Goal: Information Seeking & Learning: Learn about a topic

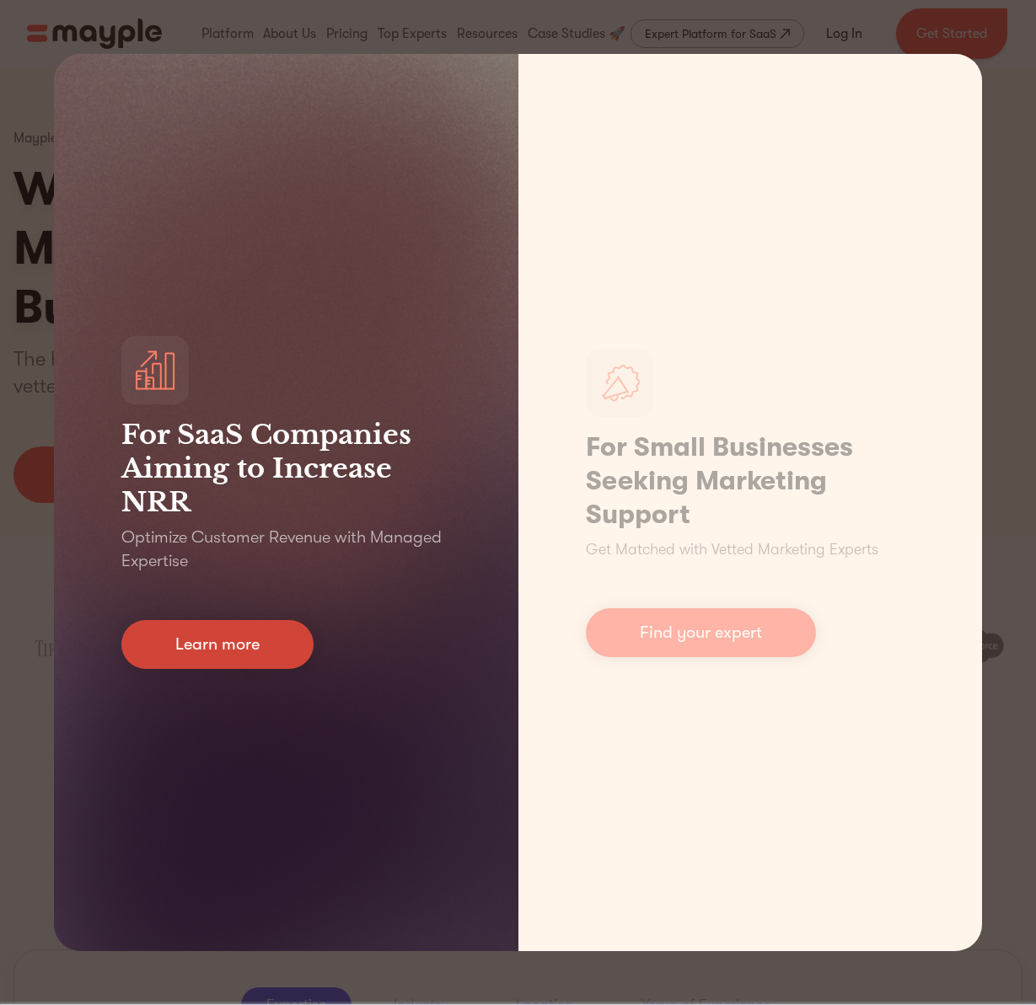
click at [263, 646] on link "Learn more" at bounding box center [217, 644] width 192 height 49
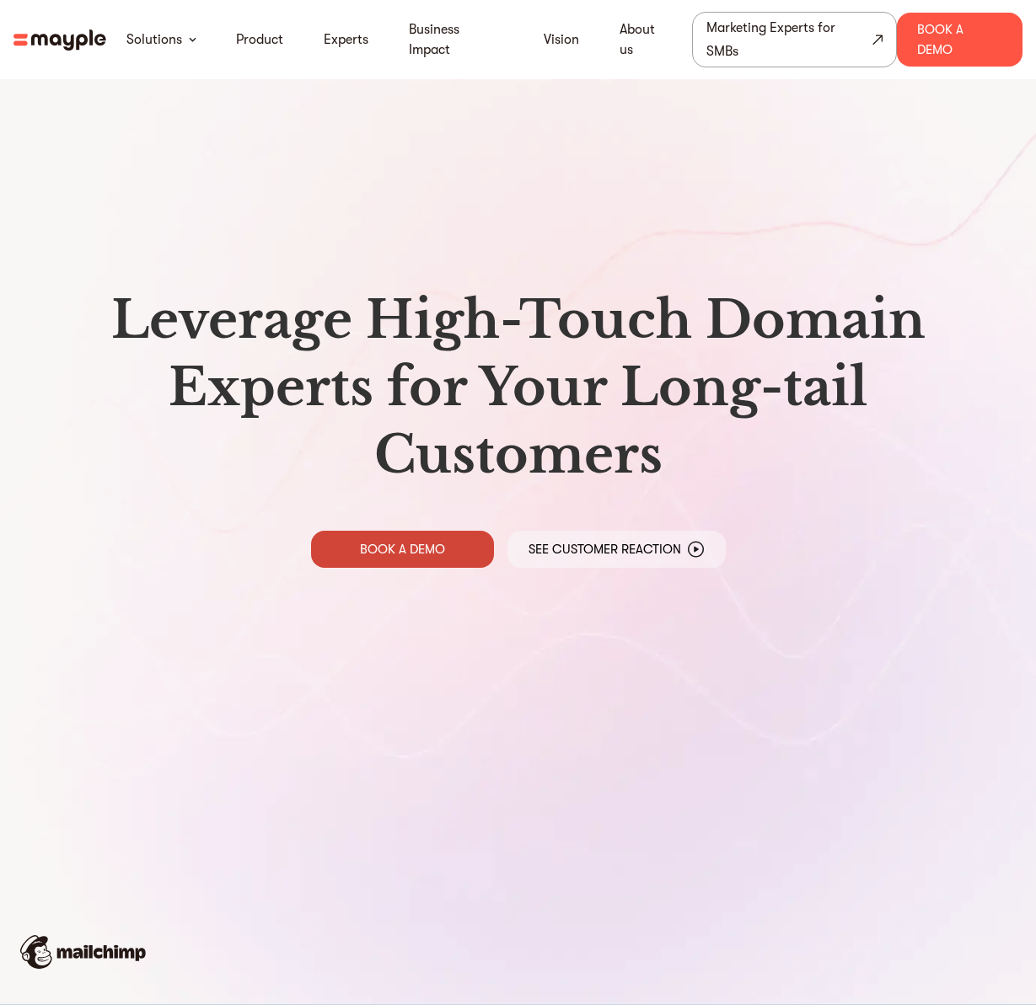
click at [428, 550] on p "BOOK A DEMO" at bounding box center [402, 549] width 85 height 17
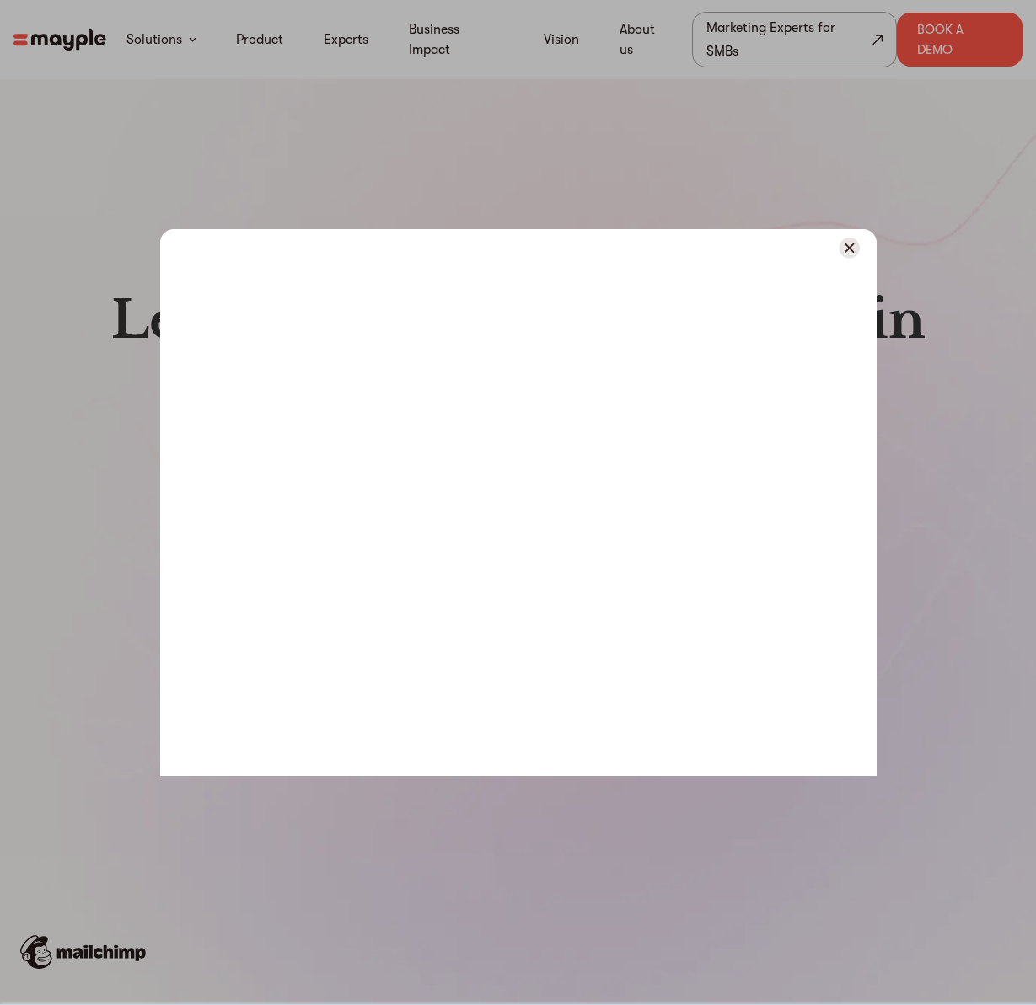
click at [860, 248] on div at bounding box center [518, 248] width 716 height 38
click at [854, 253] on img at bounding box center [848, 248] width 21 height 21
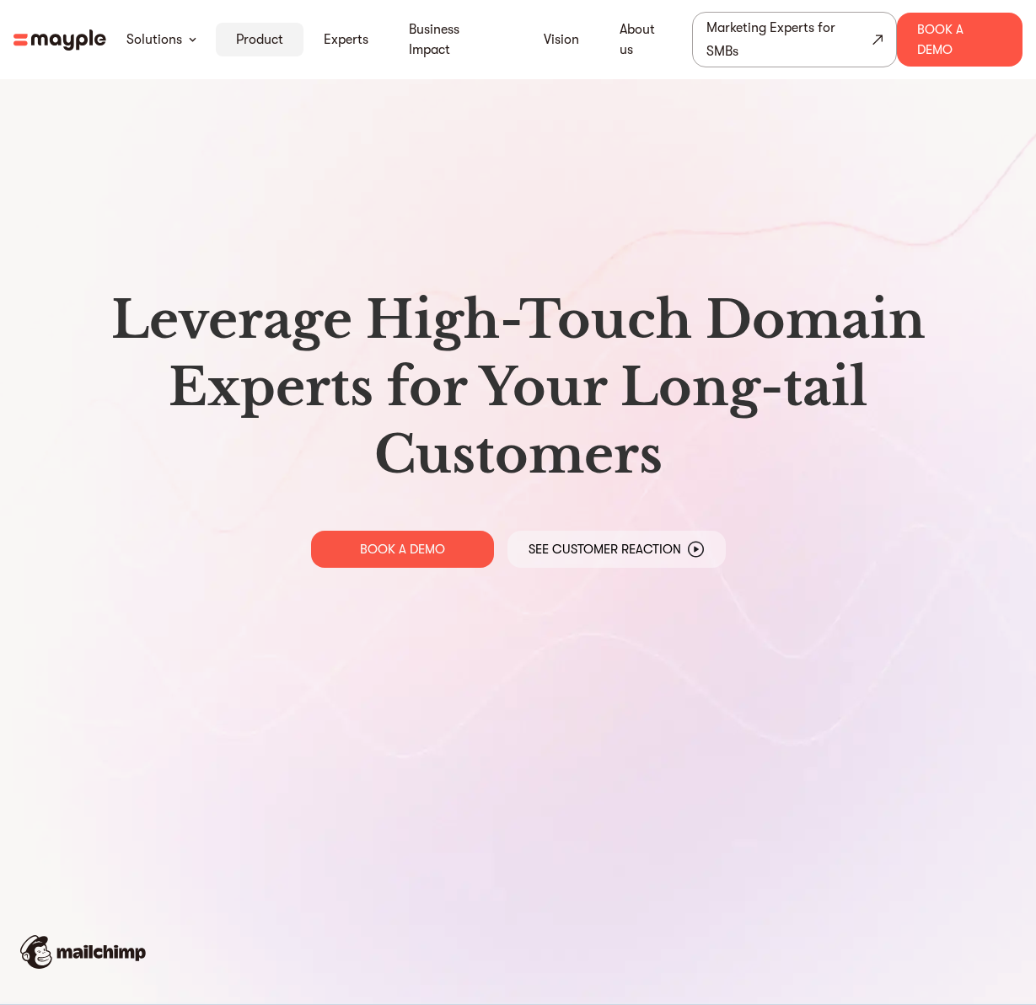
scroll to position [1, 0]
click at [265, 41] on link "Product" at bounding box center [259, 39] width 47 height 20
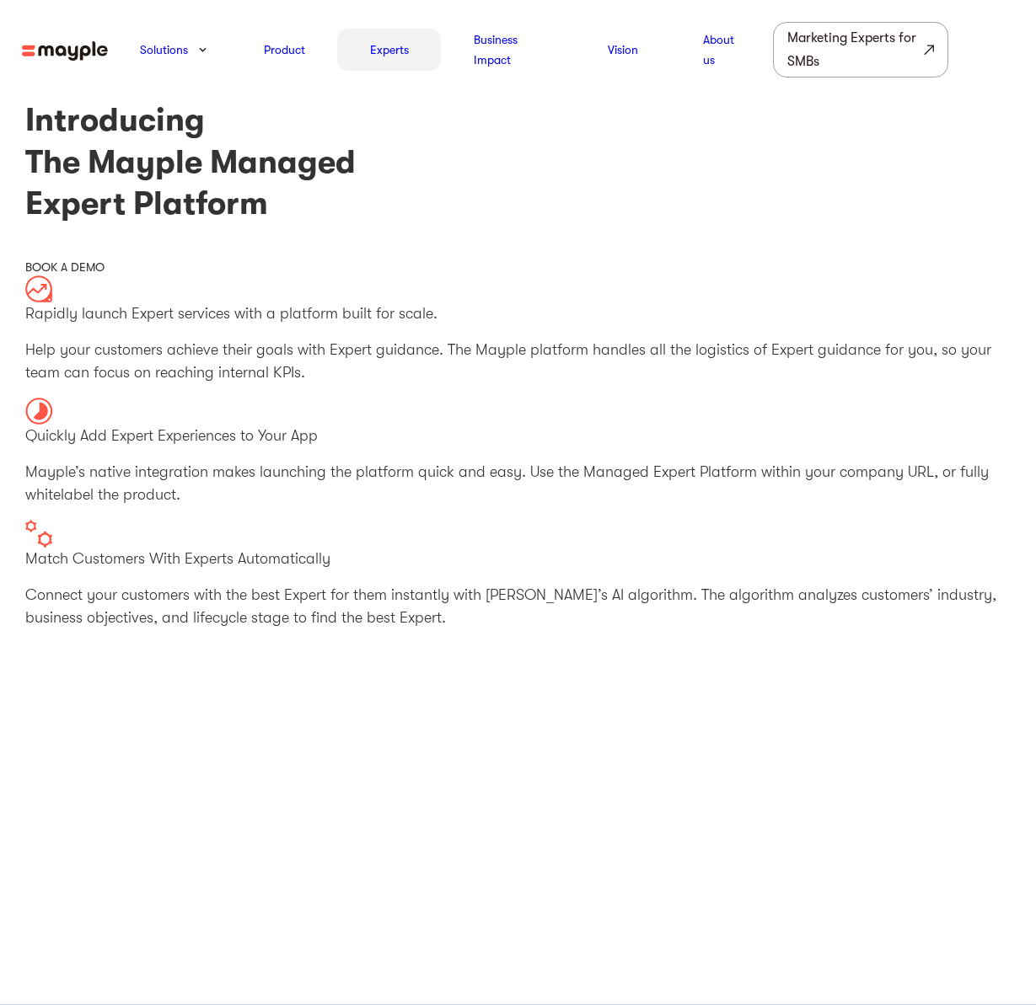
click at [376, 52] on link "Experts" at bounding box center [389, 50] width 39 height 20
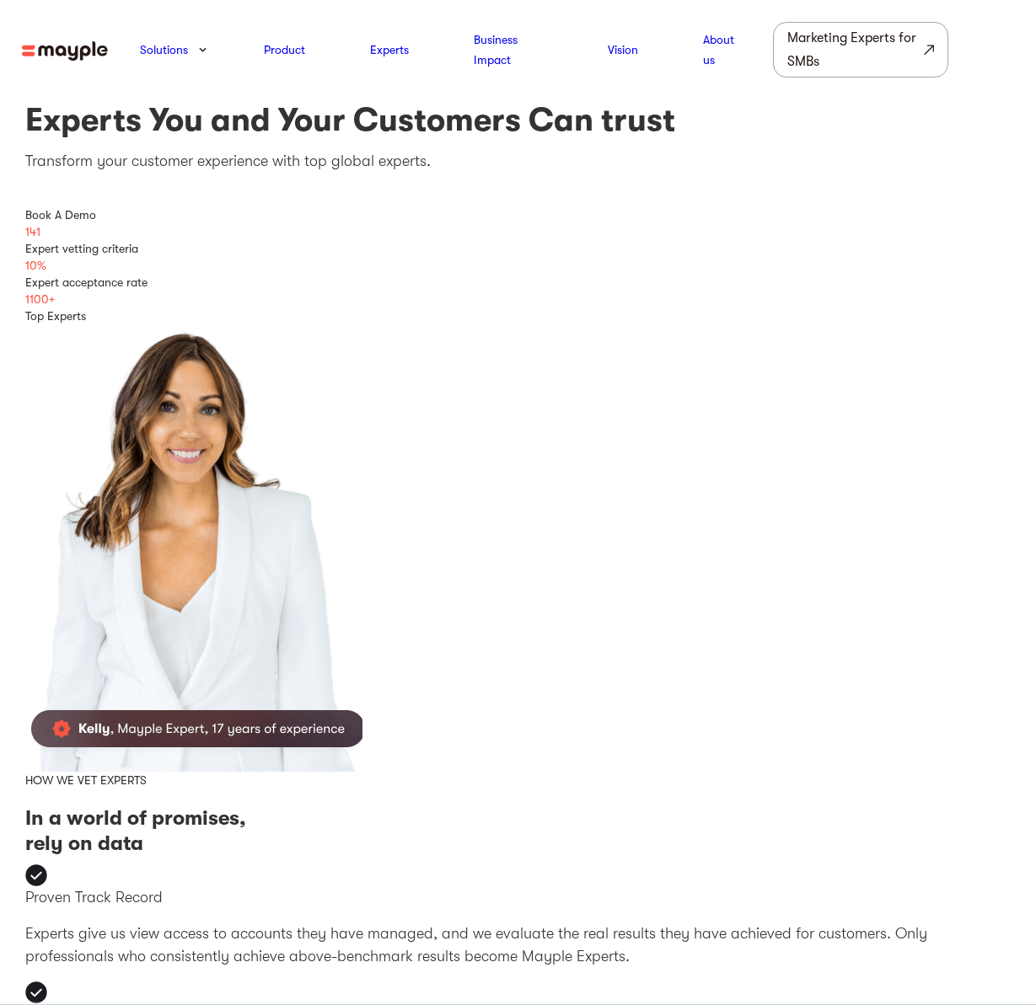
click at [79, 56] on img at bounding box center [65, 50] width 86 height 19
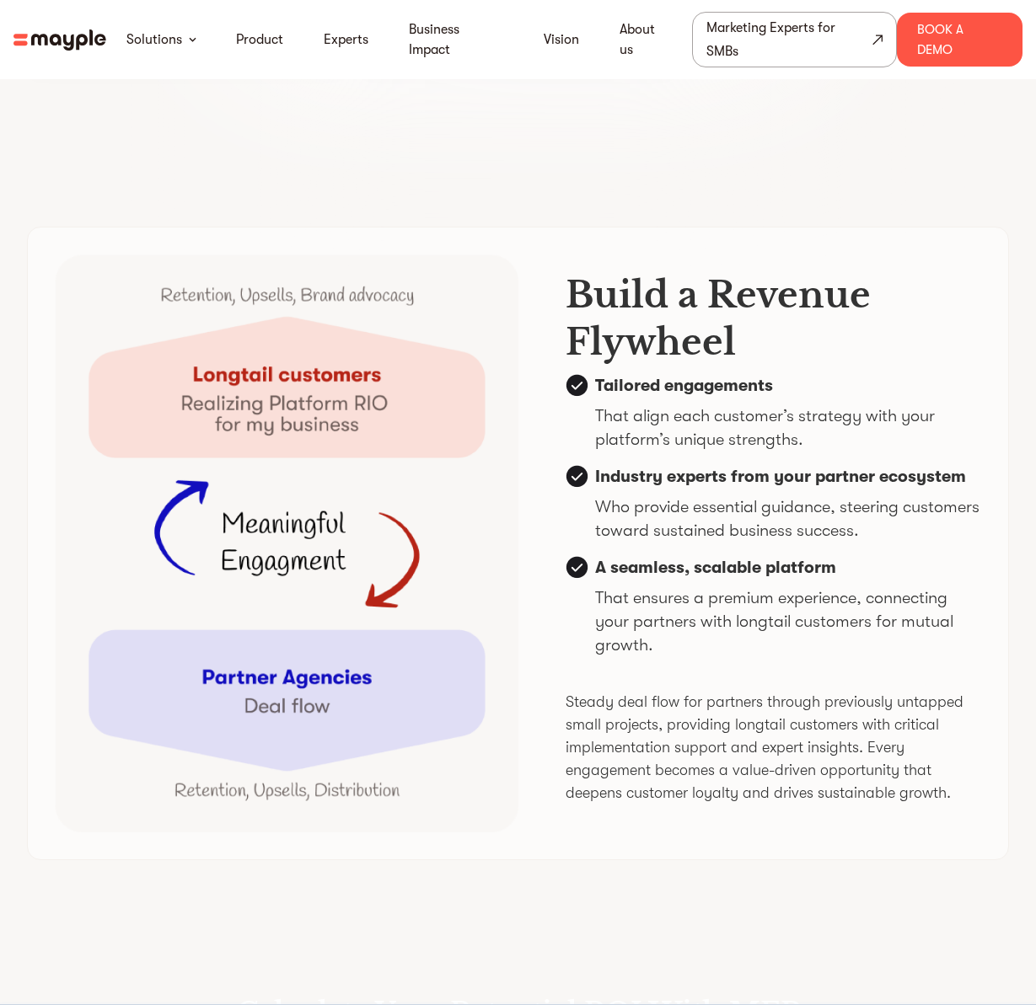
scroll to position [4264, 0]
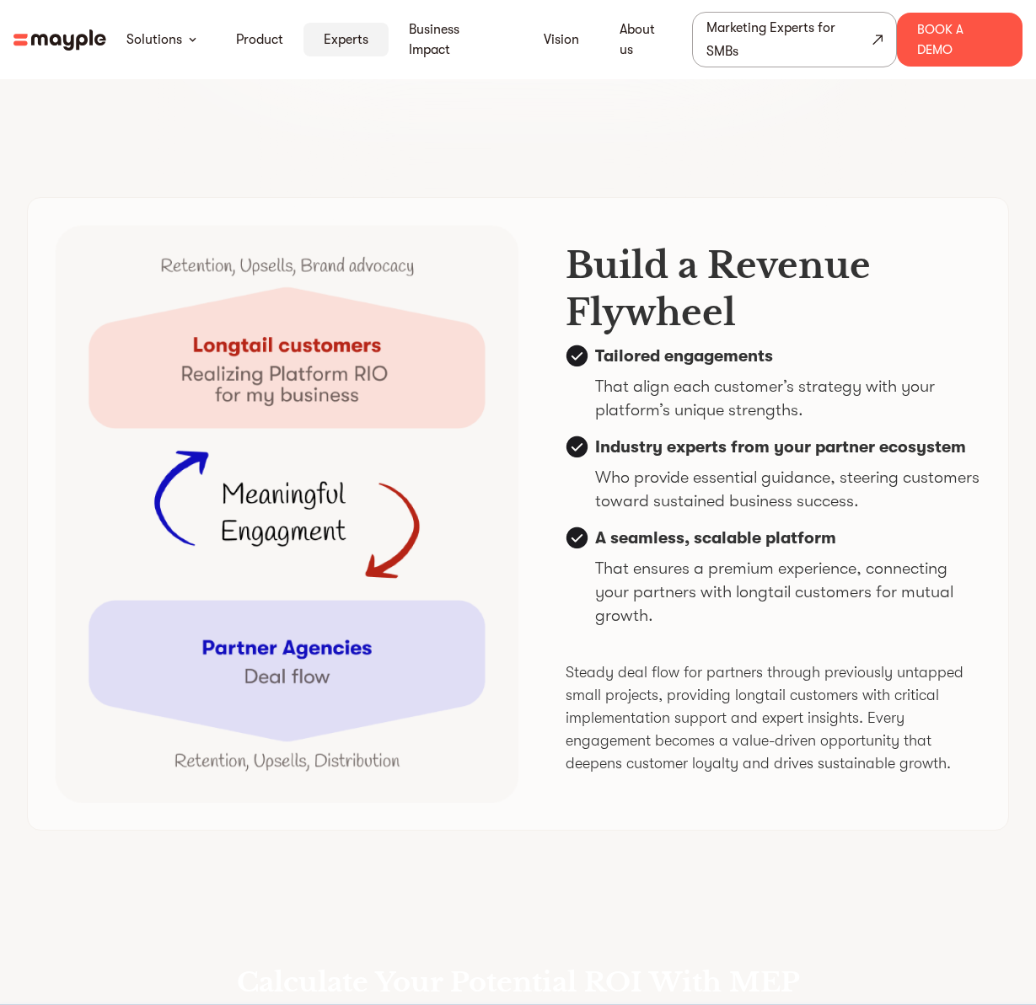
click at [340, 32] on link "Experts" at bounding box center [346, 39] width 45 height 20
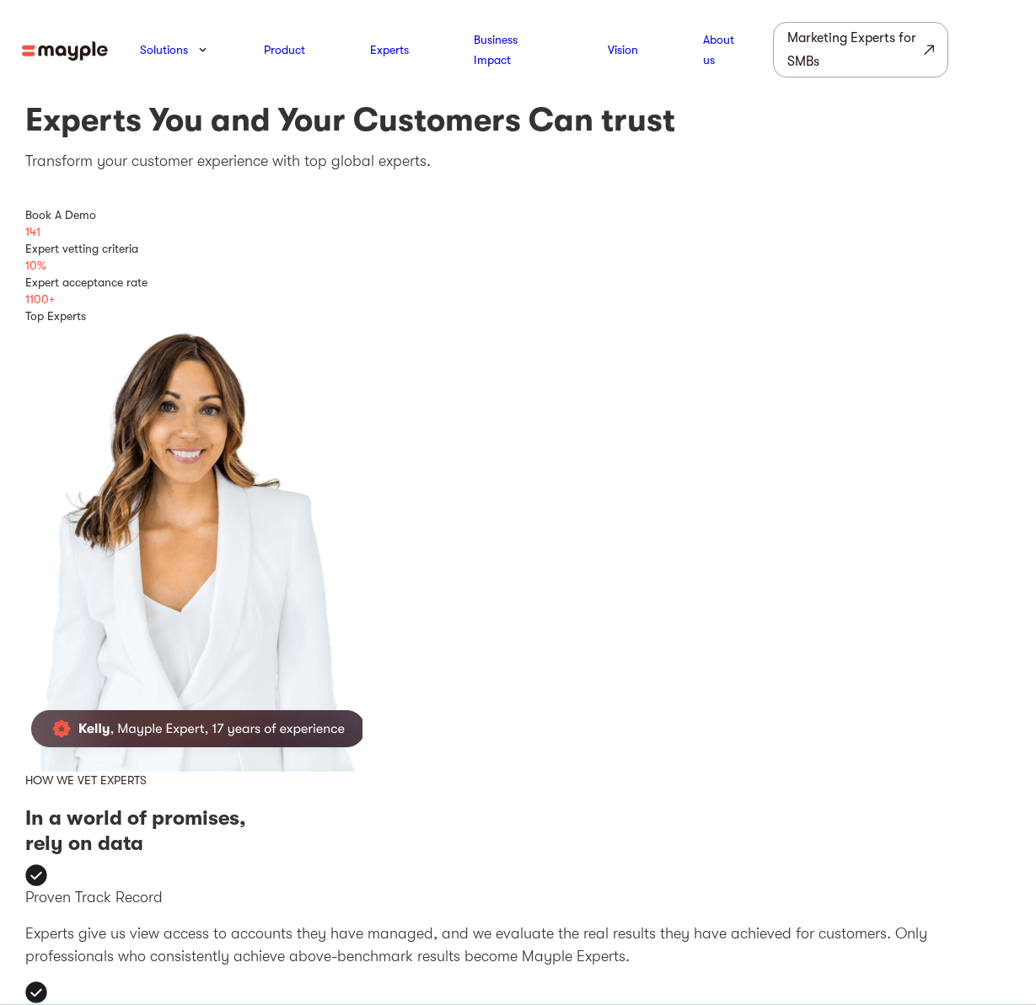
click at [66, 52] on img at bounding box center [65, 50] width 86 height 19
